Goal: Information Seeking & Learning: Find specific fact

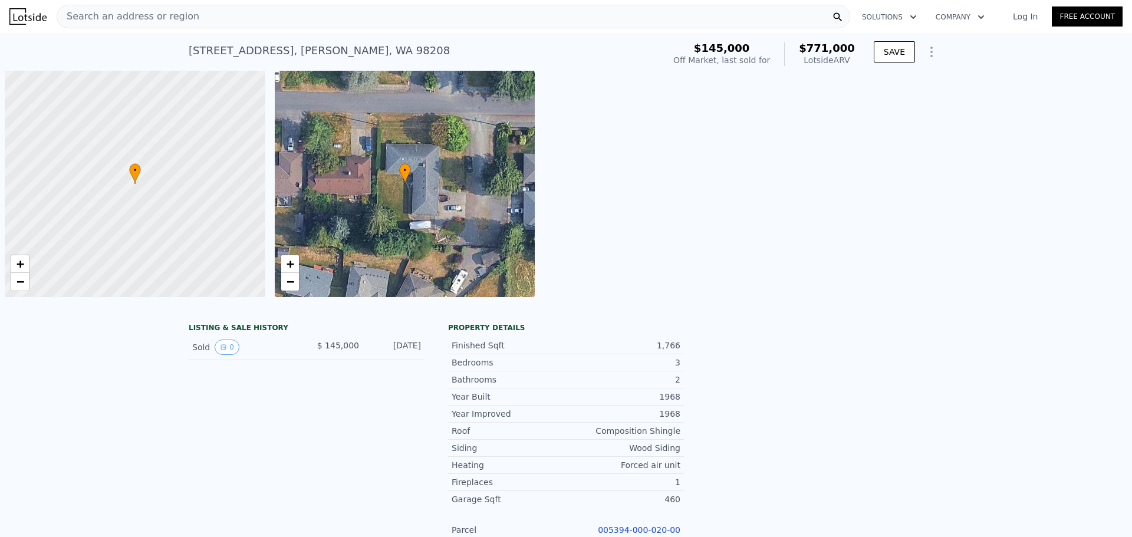
click at [392, 20] on div "Search an address or region" at bounding box center [453, 17] width 793 height 24
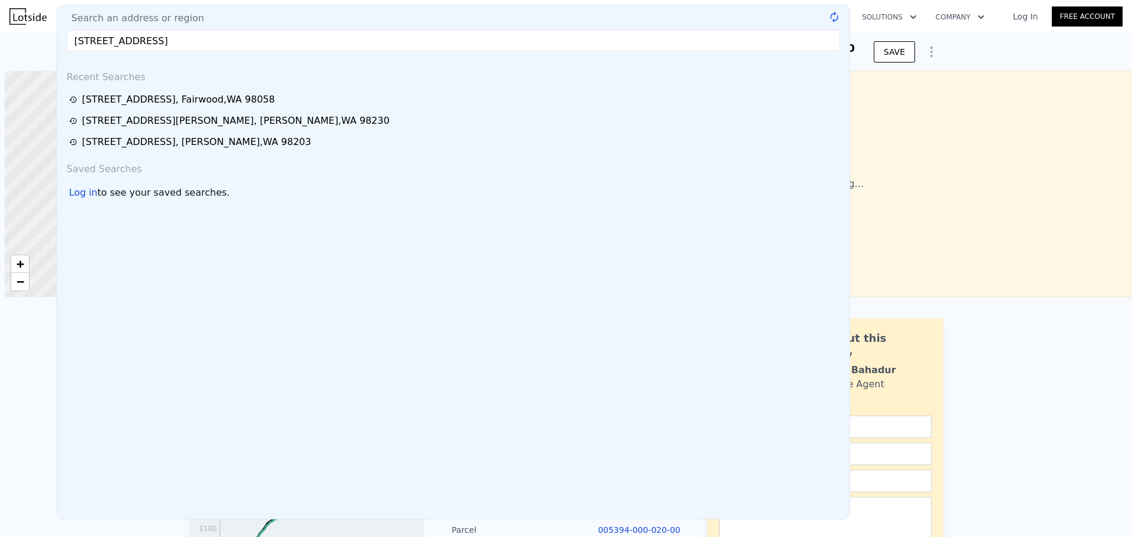
scroll to position [0, 5]
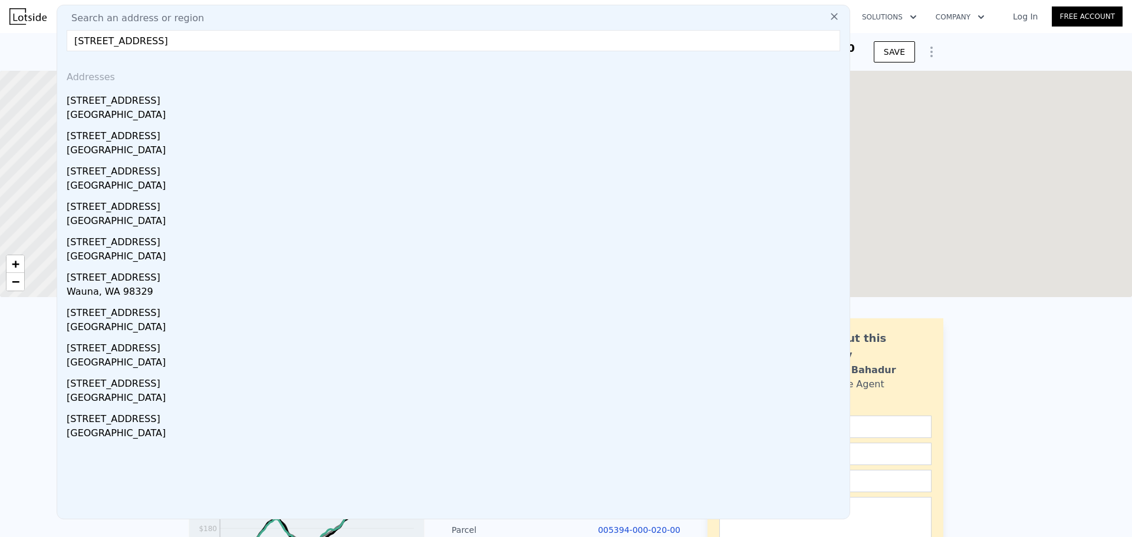
drag, startPoint x: 252, startPoint y: 43, endPoint x: 276, endPoint y: 41, distance: 24.3
click at [276, 41] on input "[STREET_ADDRESS]" at bounding box center [453, 40] width 773 height 21
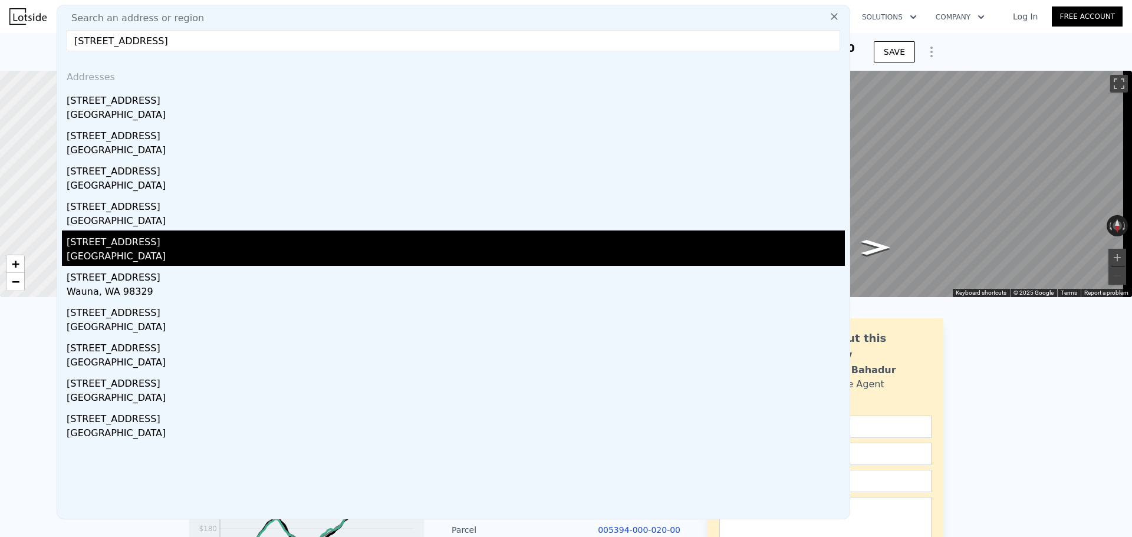
type input "[STREET_ADDRESS]"
click at [189, 246] on div "[STREET_ADDRESS]" at bounding box center [456, 239] width 778 height 19
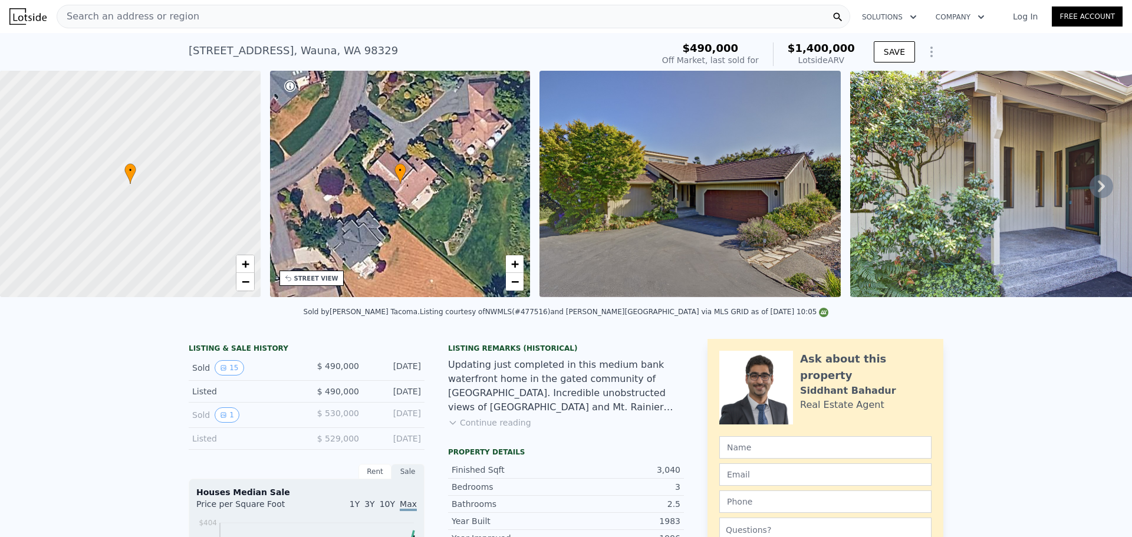
click at [137, 13] on span "Search an address or region" at bounding box center [128, 16] width 142 height 14
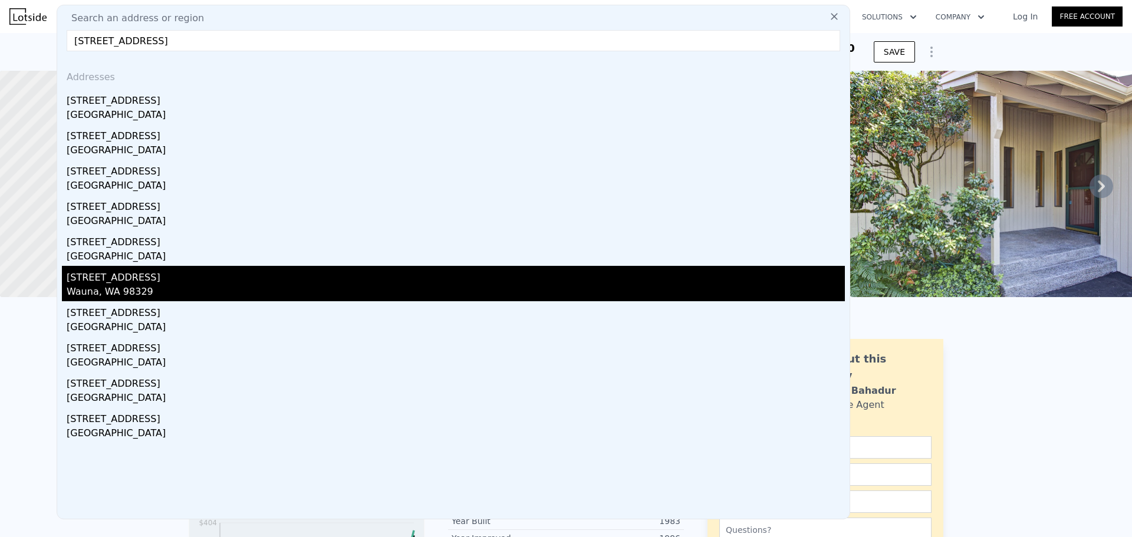
type input "[STREET_ADDRESS]"
click at [146, 277] on div "[STREET_ADDRESS]" at bounding box center [456, 275] width 778 height 19
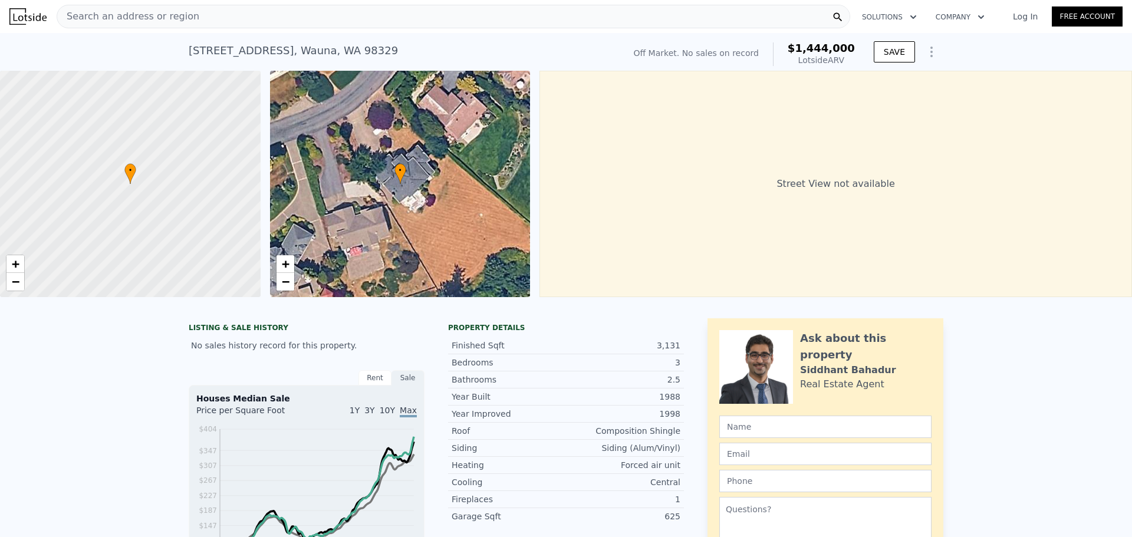
drag, startPoint x: 855, startPoint y: 63, endPoint x: 796, endPoint y: 47, distance: 61.6
click at [796, 47] on div "Off Market. No sales on record $1,444,000 Lotside ARV" at bounding box center [744, 54] width 230 height 33
copy div "$1,444,000 Lotside ARV"
